Goal: Check status: Check status

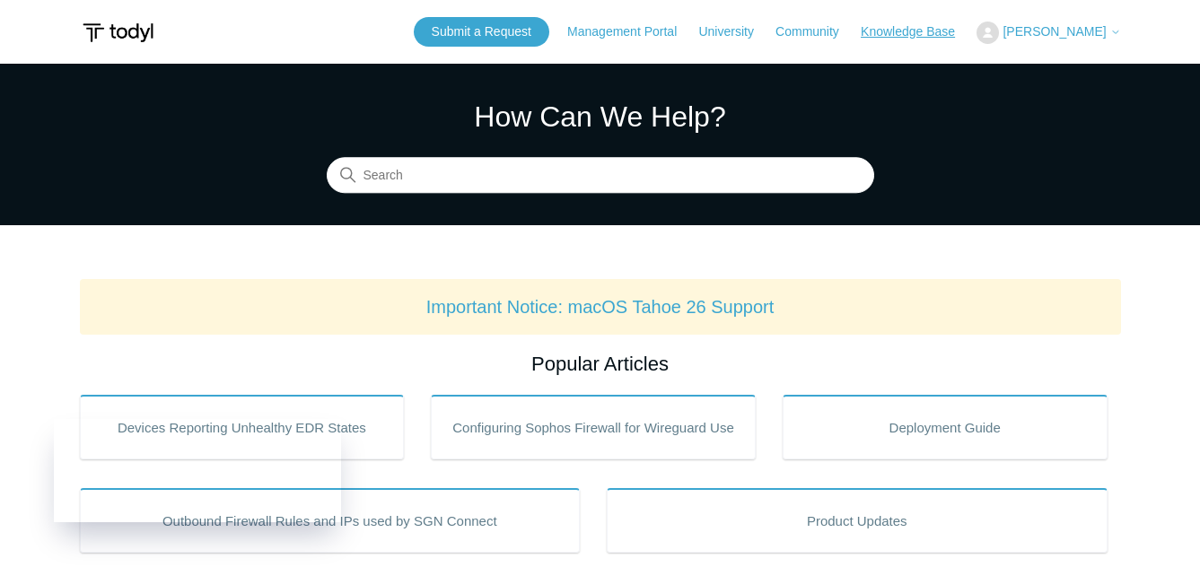
click at [952, 35] on link "Knowledge Base" at bounding box center [917, 31] width 112 height 19
click at [972, 39] on link "Knowledge Base" at bounding box center [917, 31] width 112 height 19
click at [1103, 24] on span "[PERSON_NAME]" at bounding box center [1054, 31] width 103 height 14
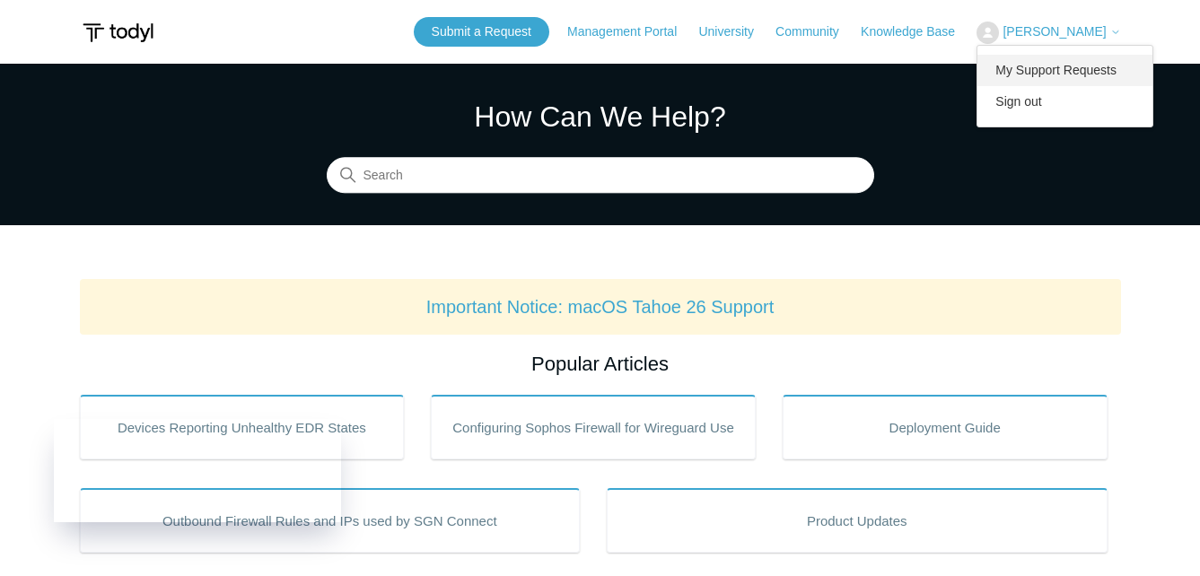
click at [1062, 66] on link "My Support Requests" at bounding box center [1065, 70] width 175 height 31
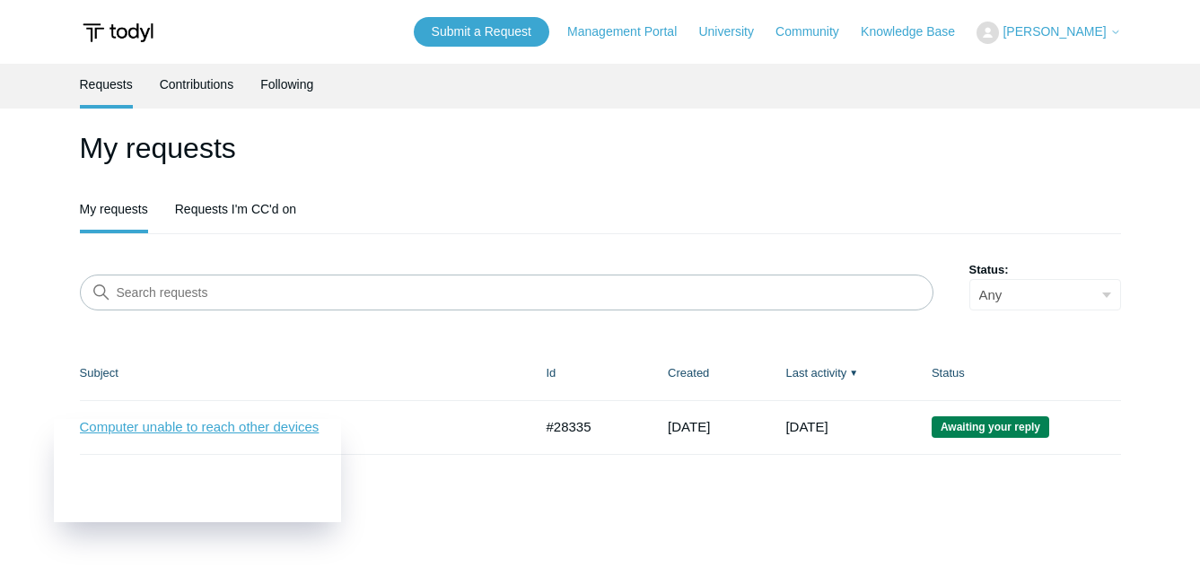
click at [415, 425] on link "Computer unable to reach other devices" at bounding box center [293, 427] width 426 height 21
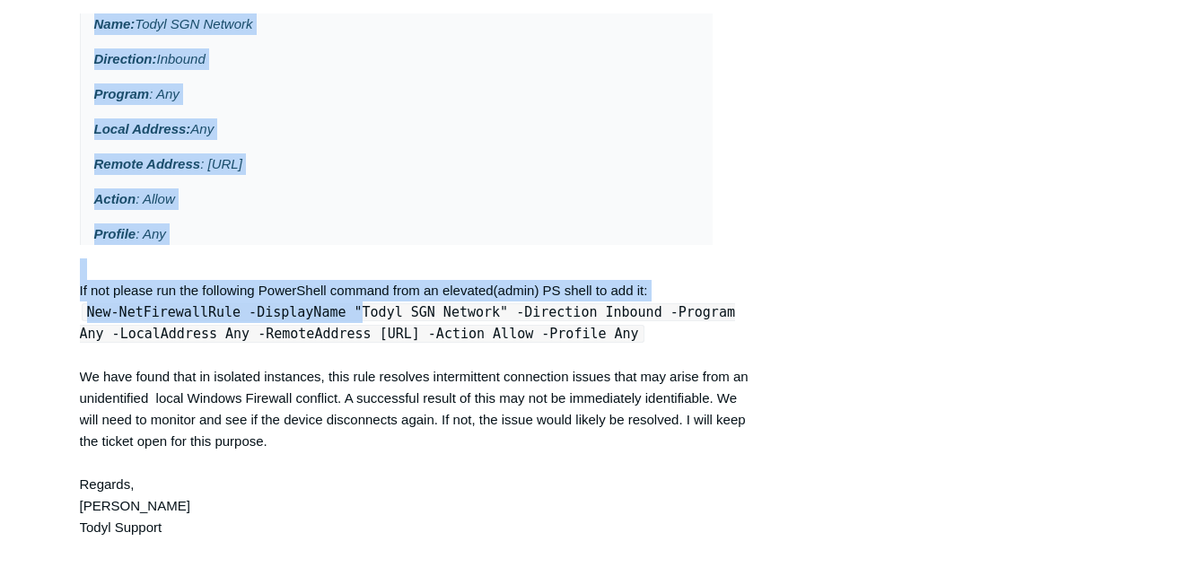
scroll to position [3860, 0]
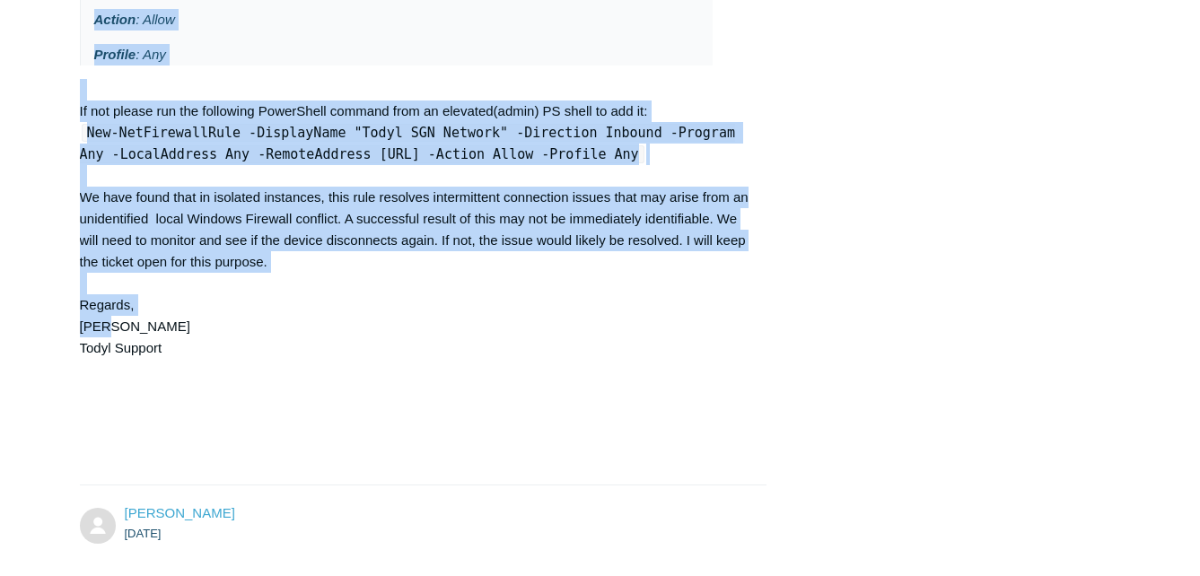
drag, startPoint x: 80, startPoint y: 78, endPoint x: 380, endPoint y: 464, distance: 488.8
click at [380, 464] on div "Hi Isai, Your local network configurations all look good. No indication that Se…" at bounding box center [415, 68] width 670 height 797
copy div "Hi Isai, Your local network configurations all look good. No indication that Se…"
